Goal: Task Accomplishment & Management: Use online tool/utility

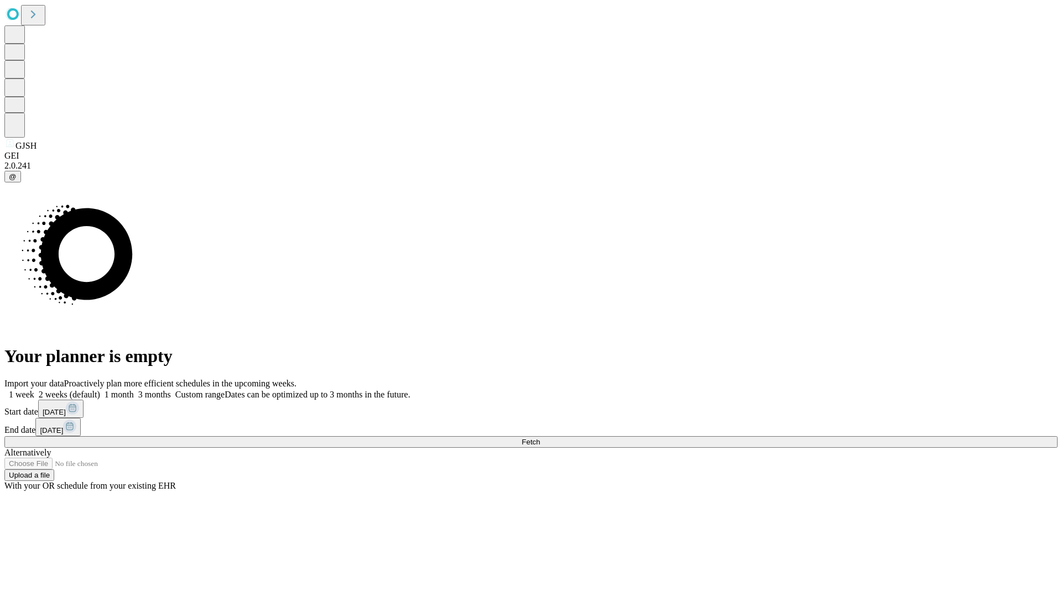
click at [34, 390] on label "1 week" at bounding box center [19, 394] width 30 height 9
click at [540, 438] on span "Fetch" at bounding box center [531, 442] width 18 height 8
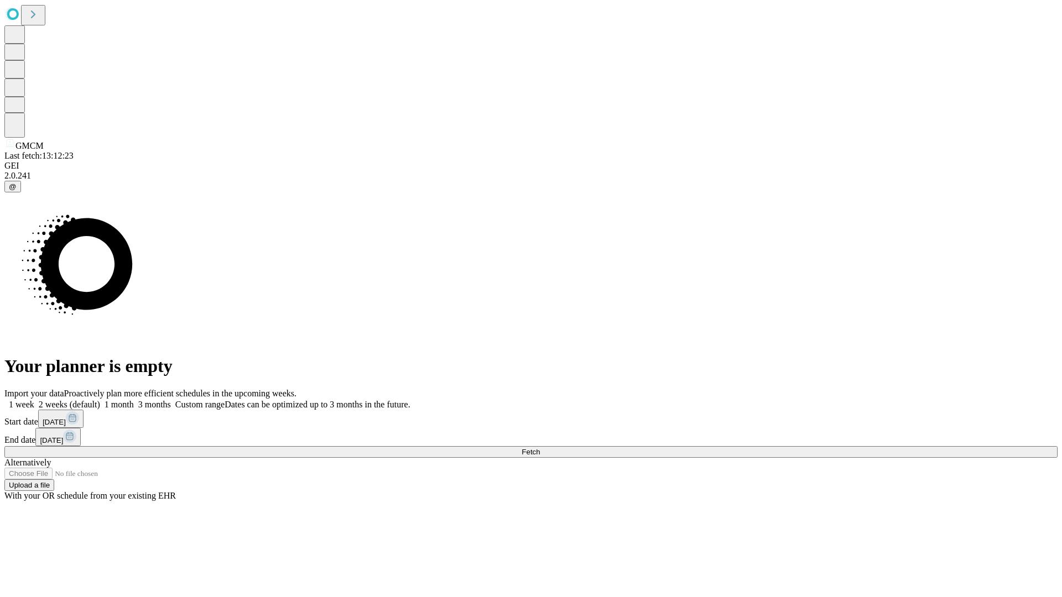
click at [34, 400] on label "1 week" at bounding box center [19, 404] width 30 height 9
click at [540, 448] on span "Fetch" at bounding box center [531, 452] width 18 height 8
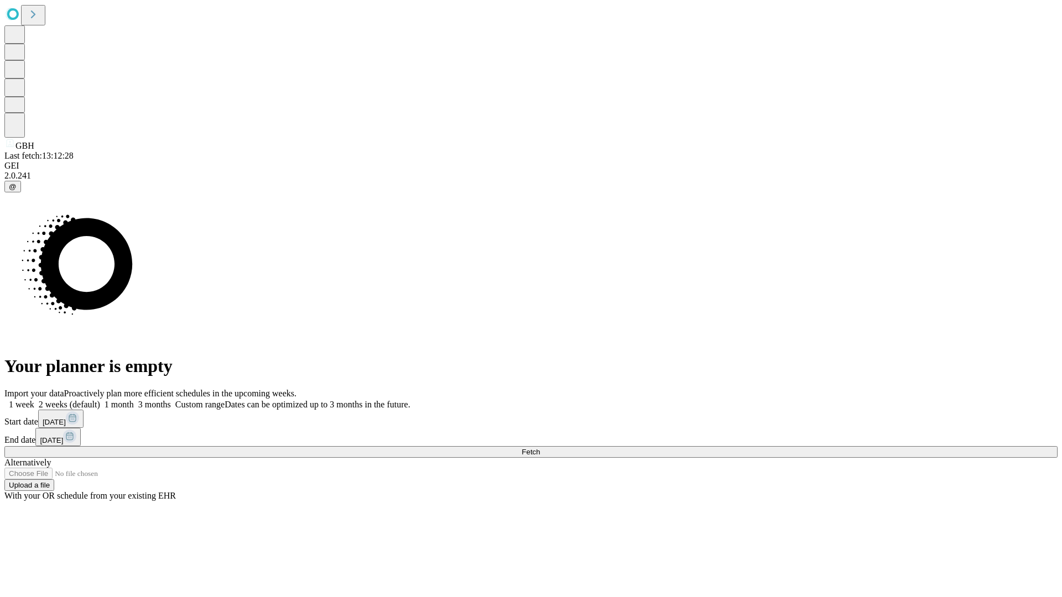
click at [540, 448] on span "Fetch" at bounding box center [531, 452] width 18 height 8
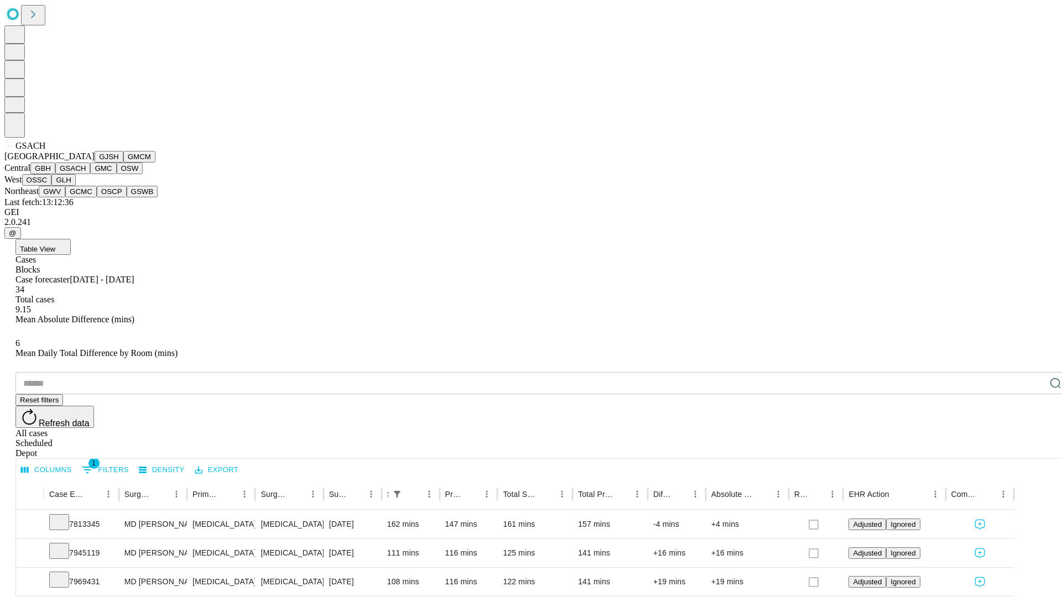
click at [90, 174] on button "GMC" at bounding box center [103, 169] width 26 height 12
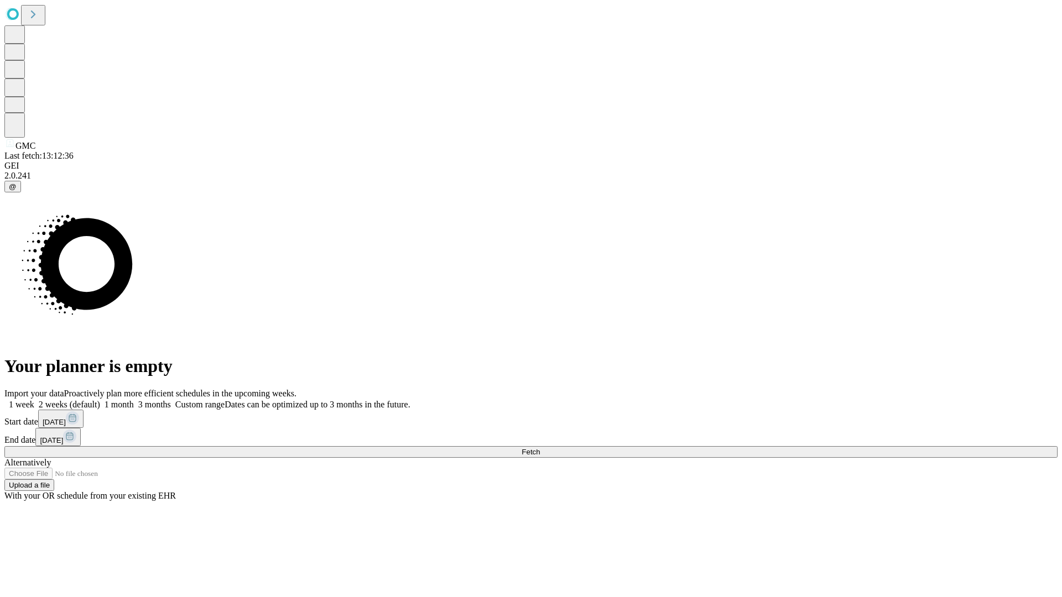
click at [34, 400] on label "1 week" at bounding box center [19, 404] width 30 height 9
click at [540, 448] on span "Fetch" at bounding box center [531, 452] width 18 height 8
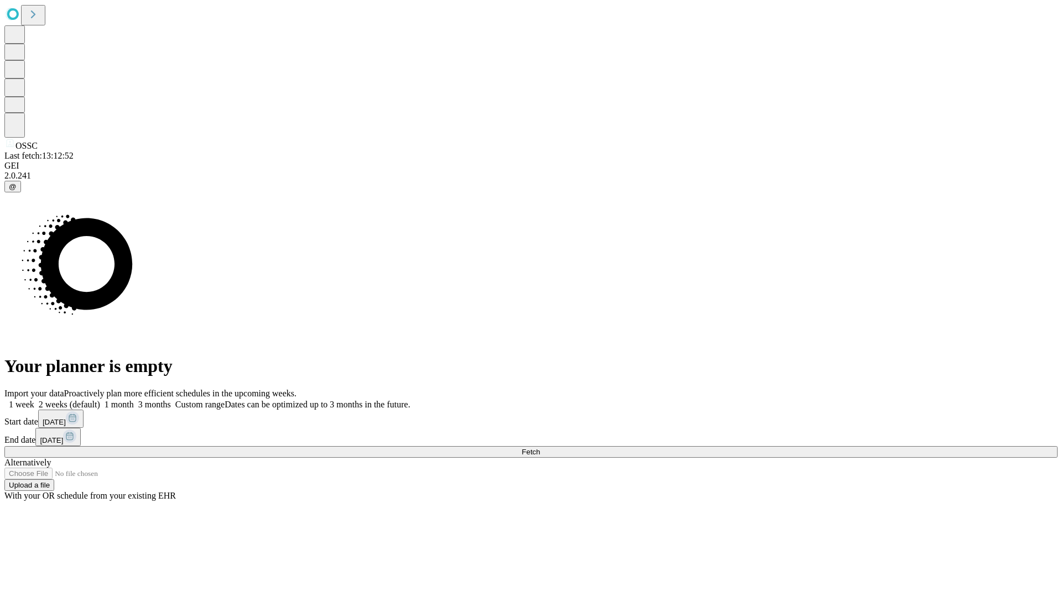
click at [540, 448] on span "Fetch" at bounding box center [531, 452] width 18 height 8
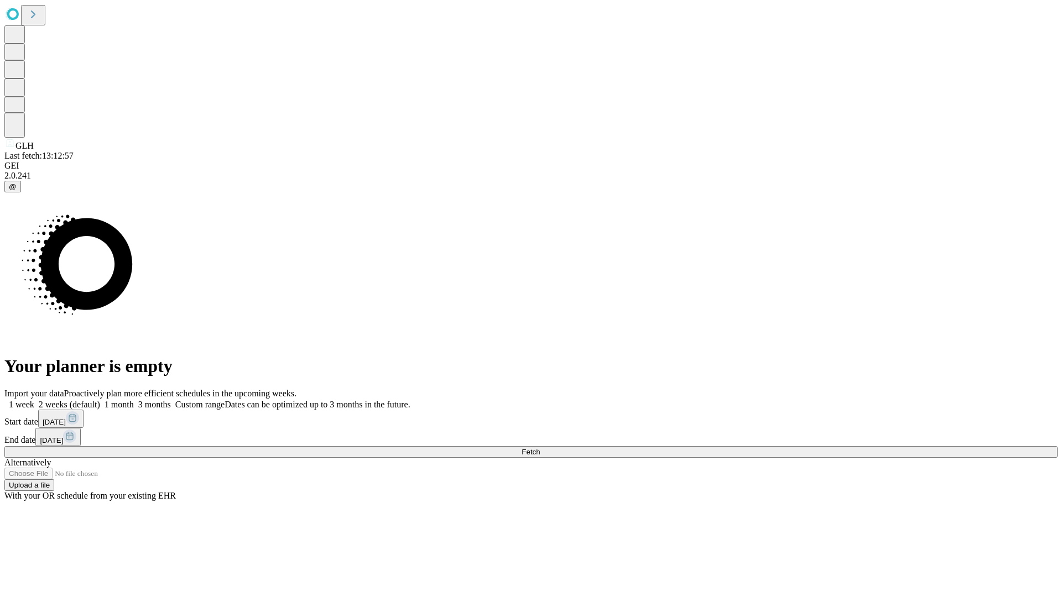
click at [34, 400] on label "1 week" at bounding box center [19, 404] width 30 height 9
click at [540, 448] on span "Fetch" at bounding box center [531, 452] width 18 height 8
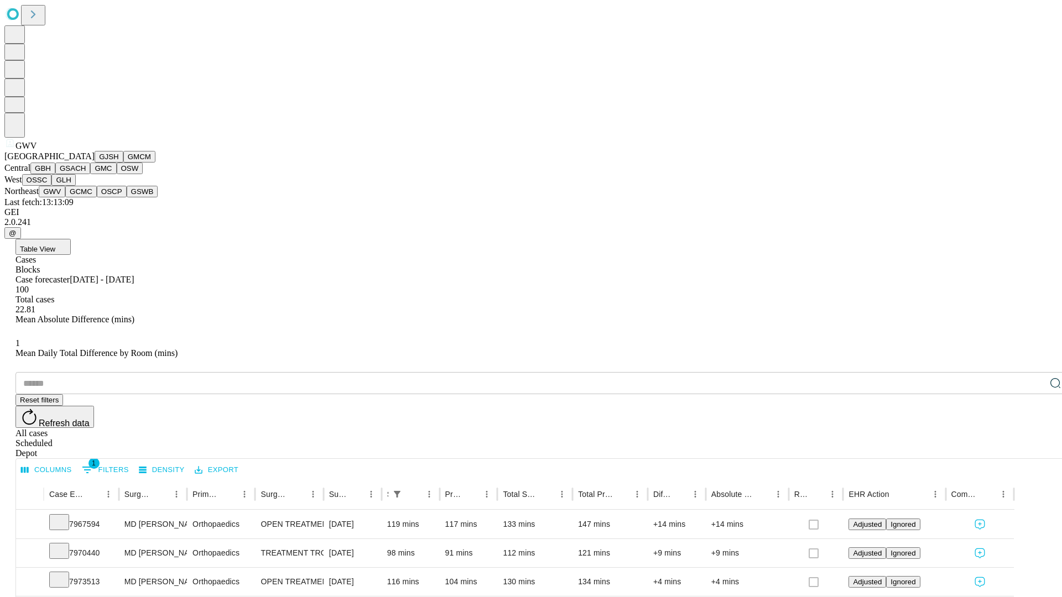
click at [86, 197] on button "GCMC" at bounding box center [81, 192] width 32 height 12
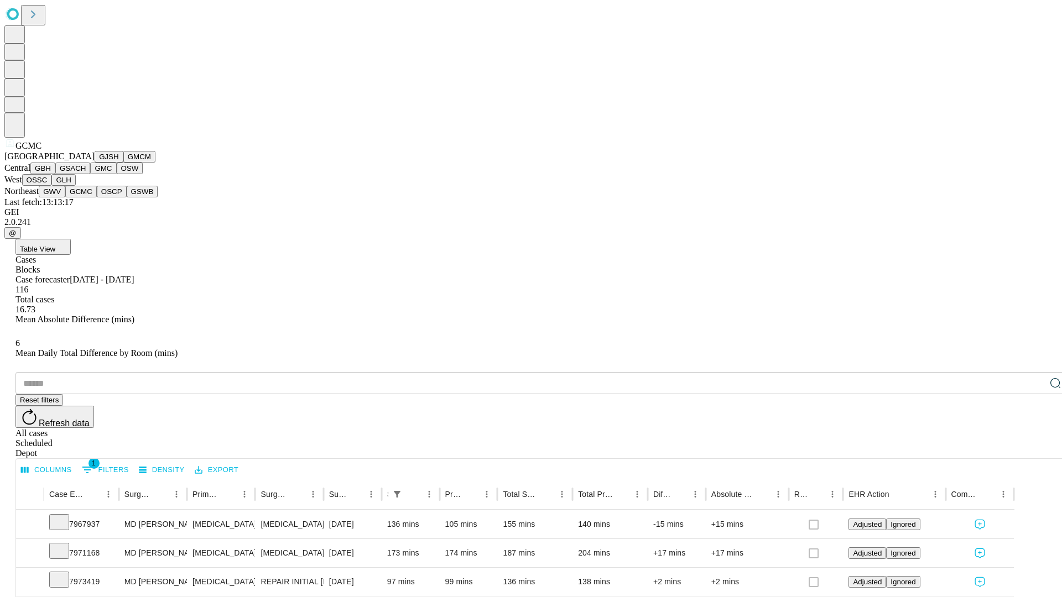
click at [97, 197] on button "OSCP" at bounding box center [112, 192] width 30 height 12
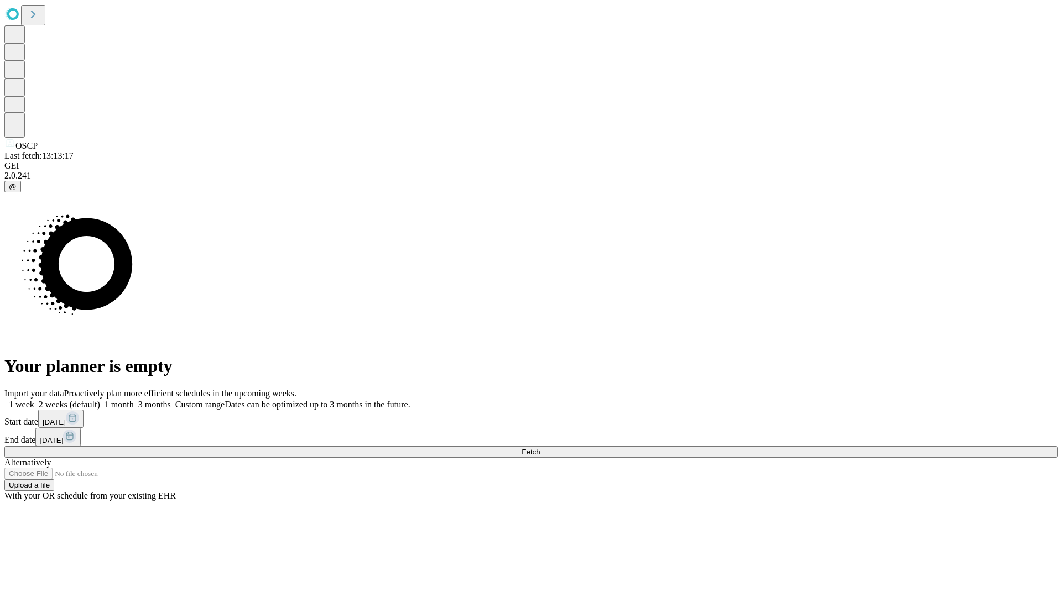
click at [34, 400] on label "1 week" at bounding box center [19, 404] width 30 height 9
click at [540, 448] on span "Fetch" at bounding box center [531, 452] width 18 height 8
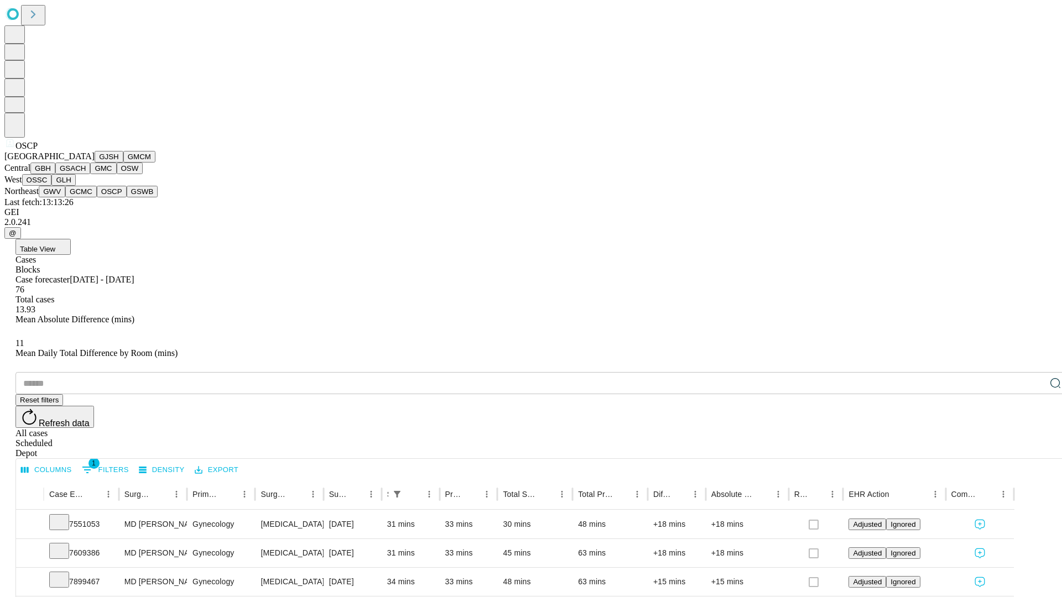
click at [127, 197] on button "GSWB" at bounding box center [143, 192] width 32 height 12
